Goal: Task Accomplishment & Management: Use online tool/utility

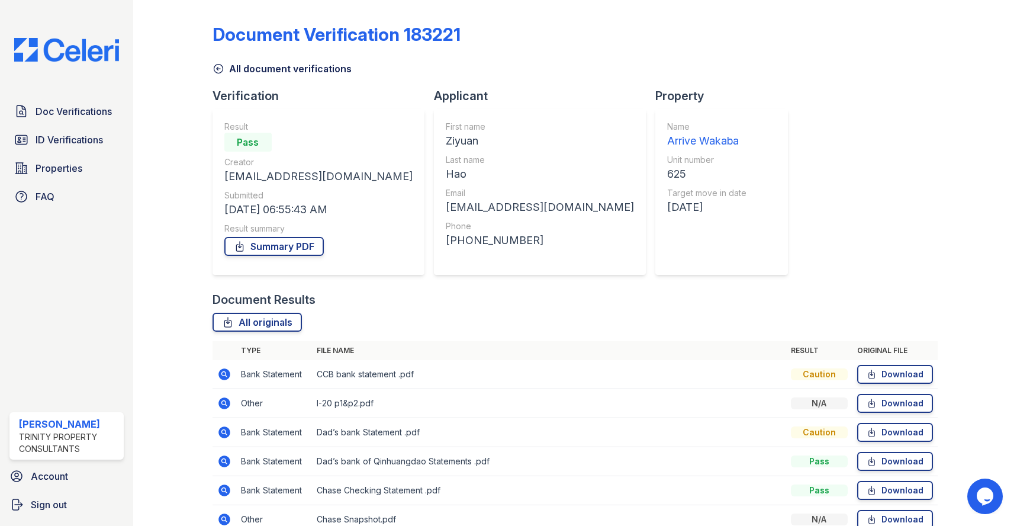
scroll to position [89, 0]
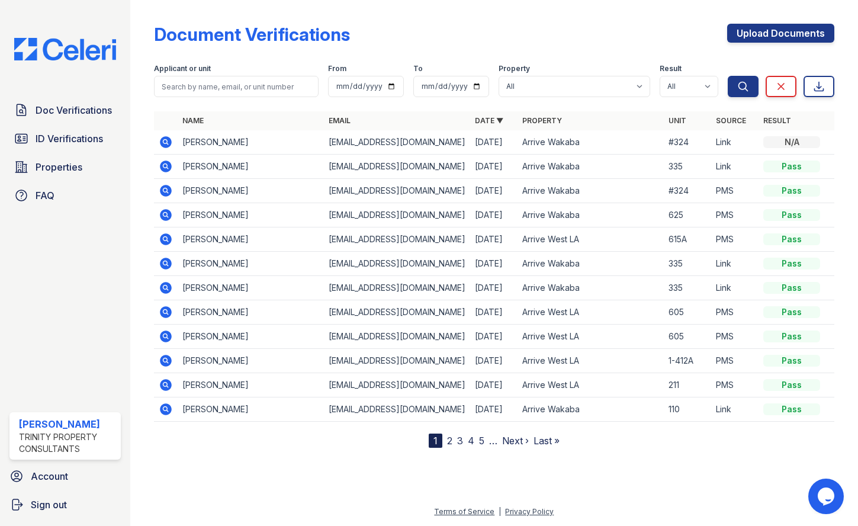
click at [162, 214] on icon at bounding box center [166, 215] width 12 height 12
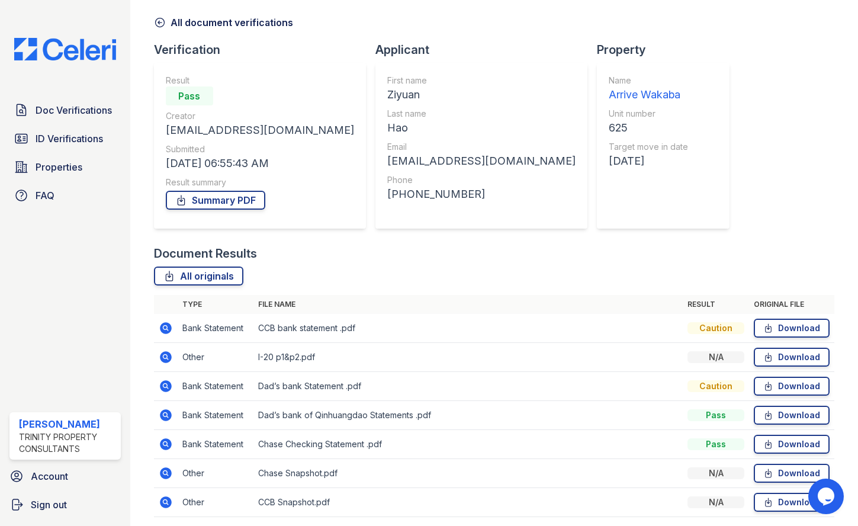
scroll to position [89, 0]
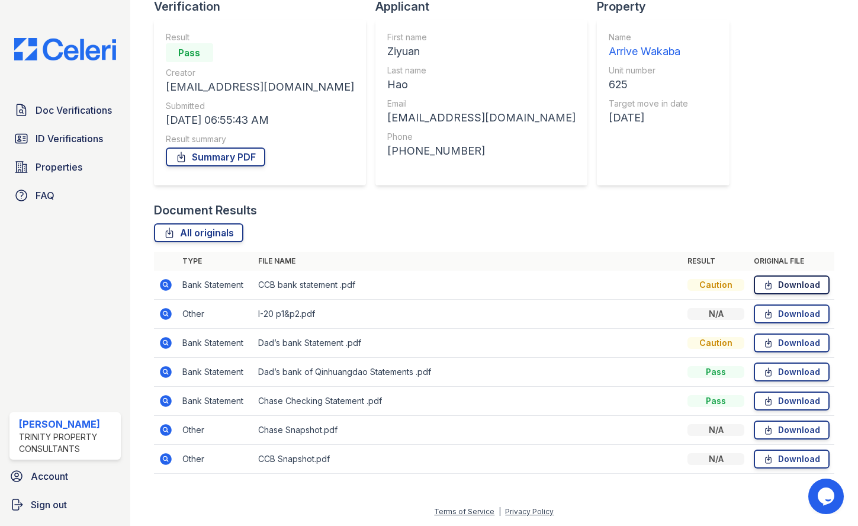
click at [781, 282] on link "Download" at bounding box center [792, 284] width 76 height 19
